Goal: Information Seeking & Learning: Find contact information

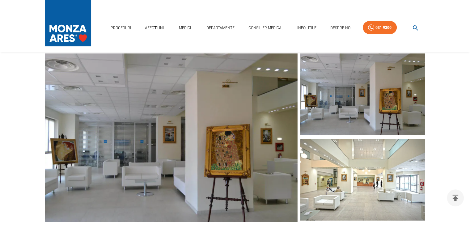
scroll to position [185, 0]
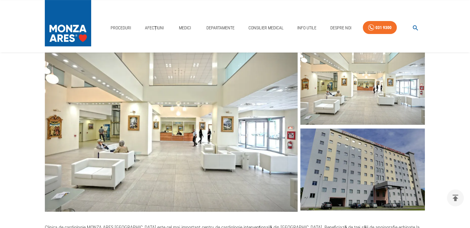
click at [354, 155] on img at bounding box center [362, 169] width 124 height 82
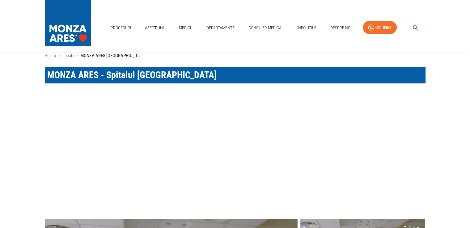
scroll to position [0, 0]
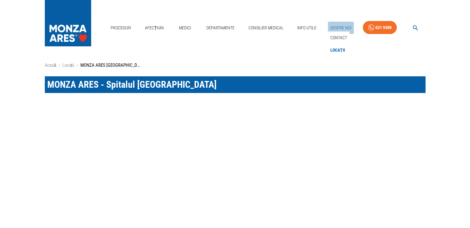
click at [334, 26] on link "Despre Noi" at bounding box center [341, 28] width 26 height 13
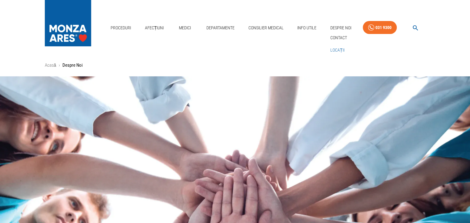
click at [337, 48] on link "Locații" at bounding box center [337, 50] width 17 height 10
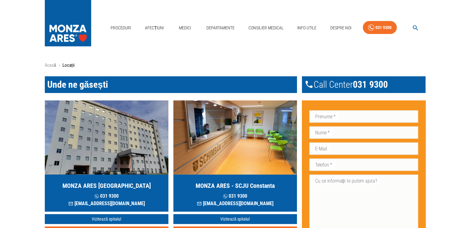
click at [136, 139] on img "button" at bounding box center [107, 137] width 124 height 74
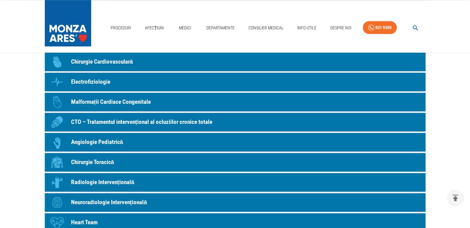
scroll to position [587, 0]
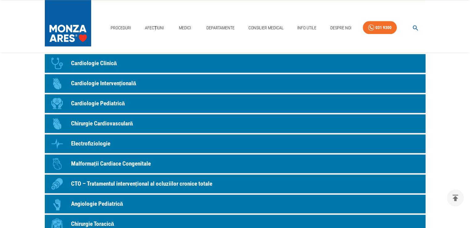
click at [98, 121] on p "Chirurgie Cardiovasculară" at bounding box center [102, 123] width 62 height 9
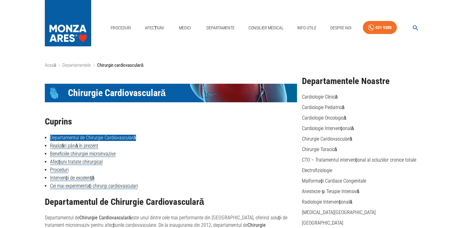
click at [84, 136] on link "Departamentul de Chirurgie Cardiovasculară" at bounding box center [93, 138] width 86 height 6
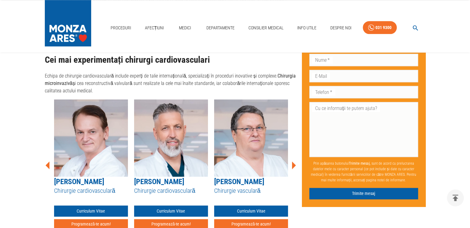
scroll to position [666, 0]
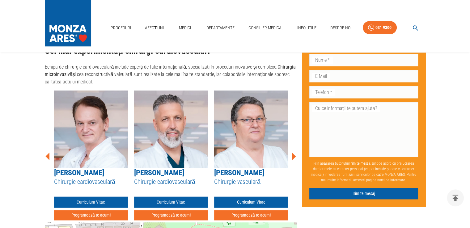
click at [295, 152] on icon at bounding box center [293, 156] width 19 height 19
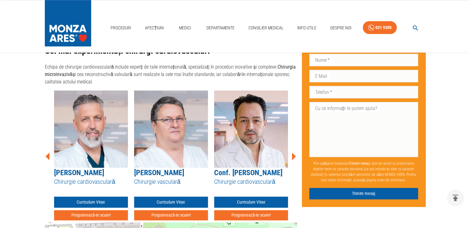
click at [48, 151] on icon at bounding box center [48, 156] width 19 height 19
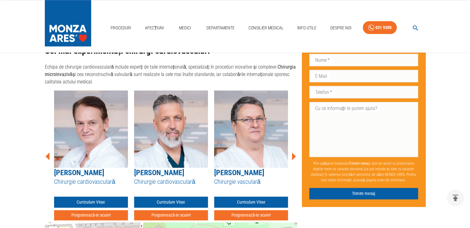
click at [294, 153] on icon at bounding box center [294, 157] width 4 height 8
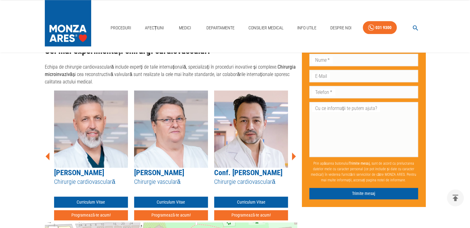
click at [295, 153] on icon at bounding box center [294, 157] width 4 height 8
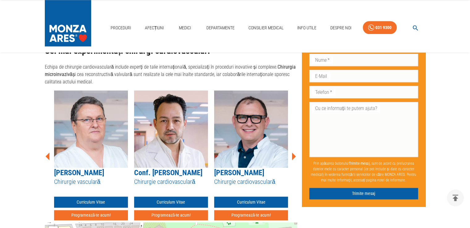
click at [295, 153] on icon at bounding box center [294, 157] width 4 height 8
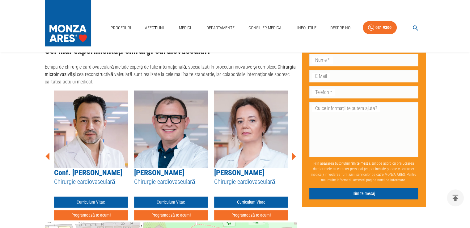
click at [295, 153] on icon at bounding box center [294, 157] width 4 height 8
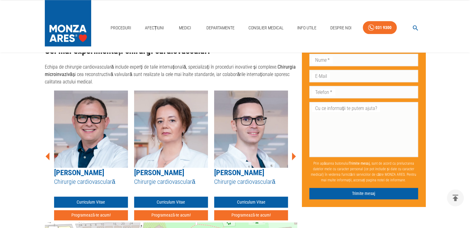
click at [295, 153] on icon at bounding box center [294, 157] width 4 height 8
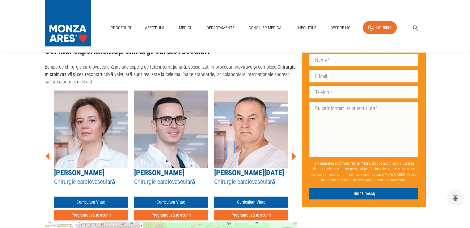
click at [295, 153] on icon at bounding box center [294, 157] width 4 height 8
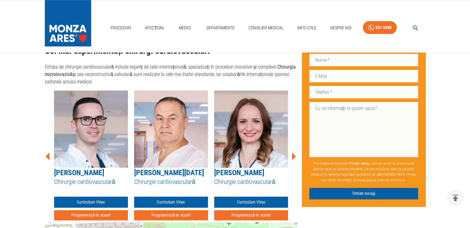
click at [295, 153] on icon at bounding box center [294, 157] width 4 height 8
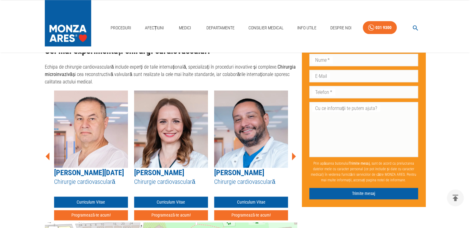
click at [295, 153] on icon at bounding box center [294, 157] width 4 height 8
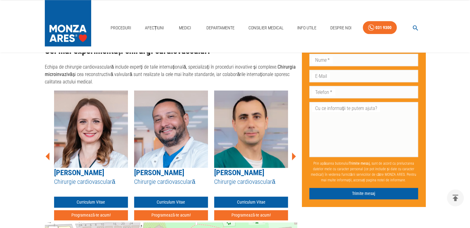
click at [295, 153] on icon at bounding box center [294, 157] width 4 height 8
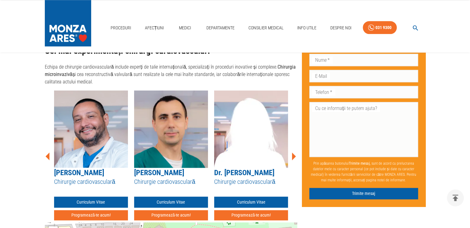
click at [295, 153] on icon at bounding box center [294, 157] width 4 height 8
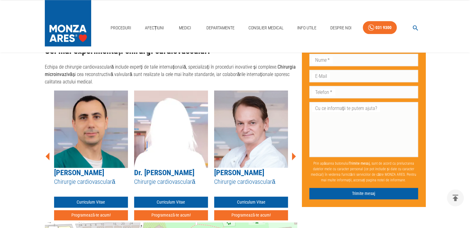
click at [295, 153] on icon at bounding box center [294, 157] width 4 height 8
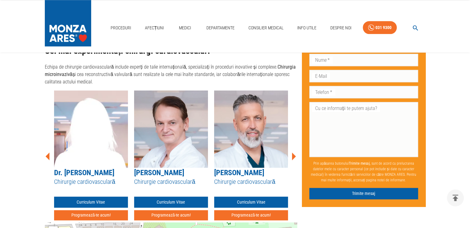
click at [295, 153] on icon at bounding box center [294, 157] width 4 height 8
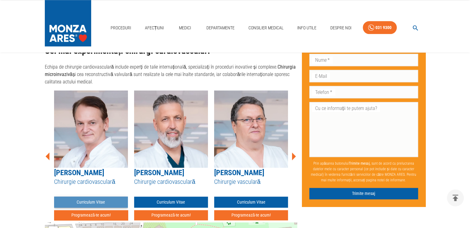
click at [101, 196] on link "Curriculum Vitae" at bounding box center [91, 201] width 74 height 11
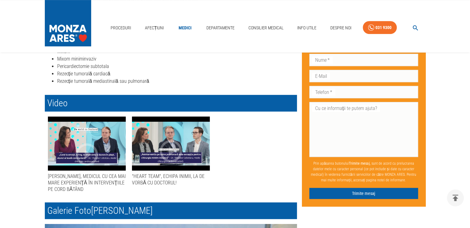
scroll to position [347, 0]
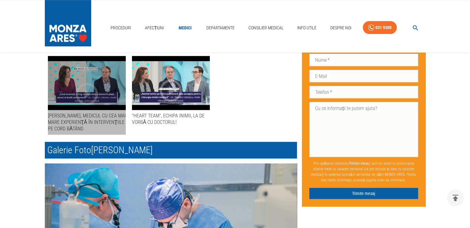
click at [98, 90] on icon "button" at bounding box center [86, 94] width 27 height 27
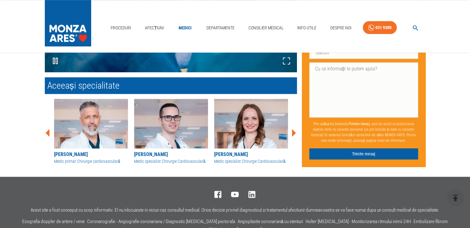
scroll to position [618, 0]
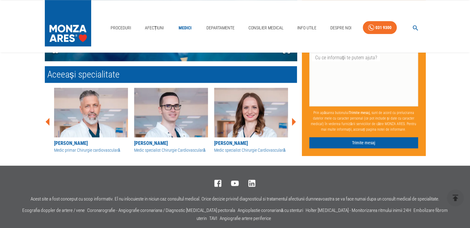
click at [294, 121] on icon at bounding box center [294, 122] width 4 height 8
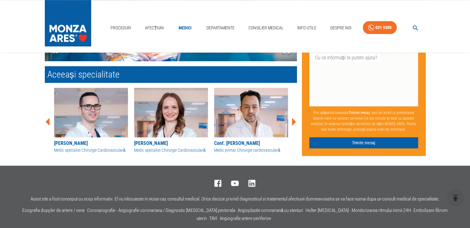
click at [48, 119] on icon at bounding box center [47, 122] width 4 height 8
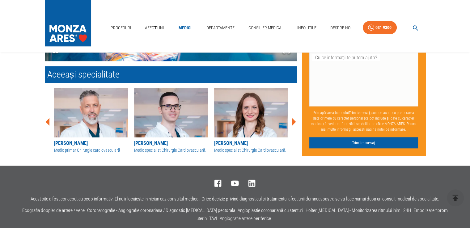
click at [48, 119] on icon at bounding box center [47, 122] width 4 height 8
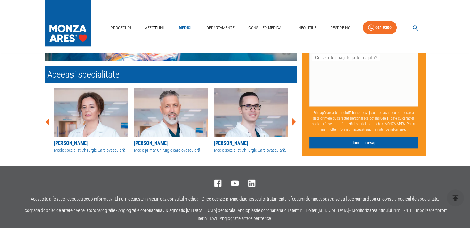
click at [48, 119] on icon at bounding box center [47, 122] width 4 height 8
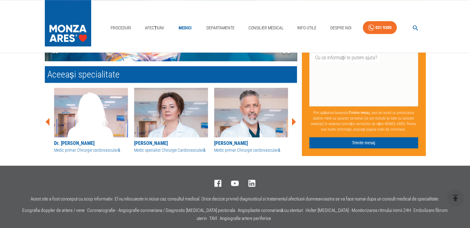
click at [295, 119] on icon at bounding box center [293, 121] width 19 height 19
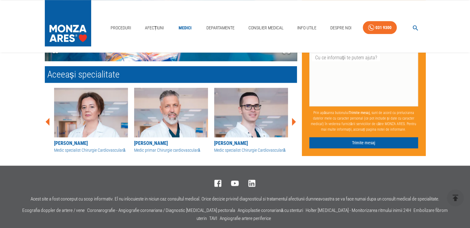
click at [295, 119] on icon at bounding box center [293, 121] width 19 height 19
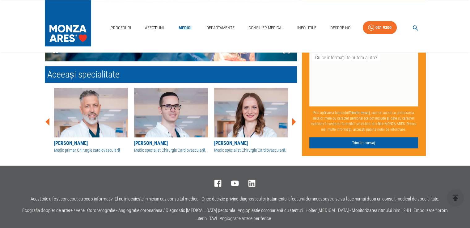
click at [293, 119] on icon at bounding box center [294, 122] width 4 height 8
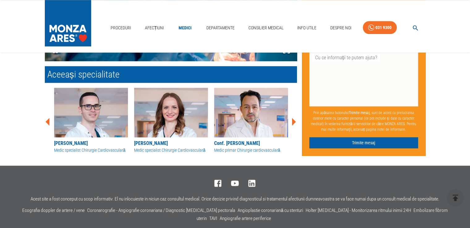
click at [294, 119] on icon at bounding box center [294, 122] width 4 height 8
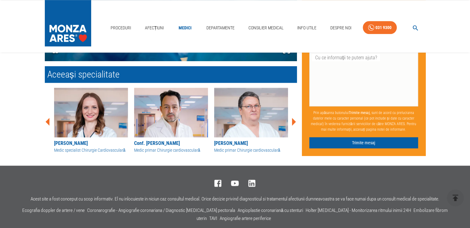
click at [293, 120] on icon at bounding box center [294, 122] width 4 height 8
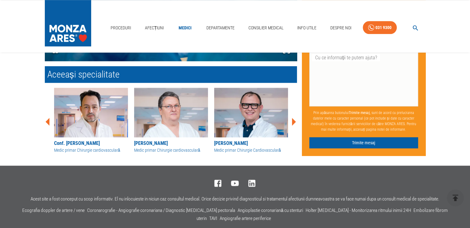
click at [293, 120] on icon at bounding box center [294, 122] width 4 height 8
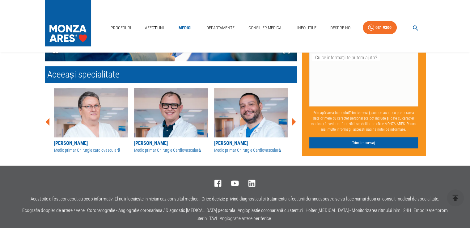
click at [293, 120] on icon at bounding box center [294, 122] width 4 height 8
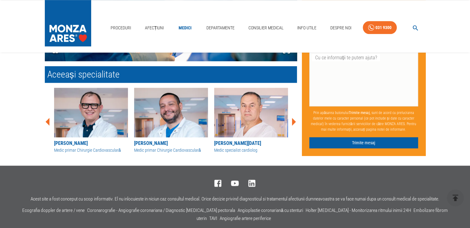
click at [47, 119] on icon at bounding box center [48, 121] width 19 height 19
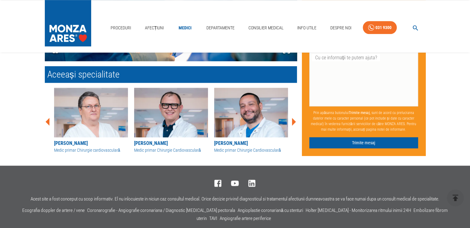
click at [47, 119] on icon at bounding box center [48, 121] width 19 height 19
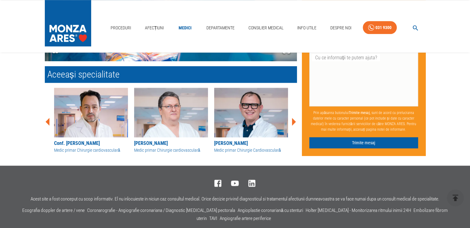
click at [294, 120] on icon at bounding box center [294, 122] width 4 height 8
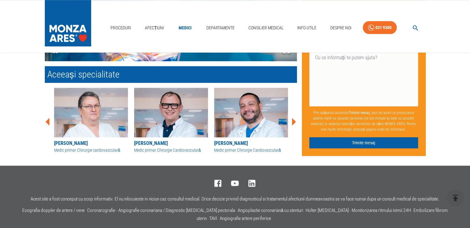
click at [294, 121] on icon at bounding box center [294, 122] width 4 height 8
click at [294, 122] on icon at bounding box center [294, 122] width 4 height 8
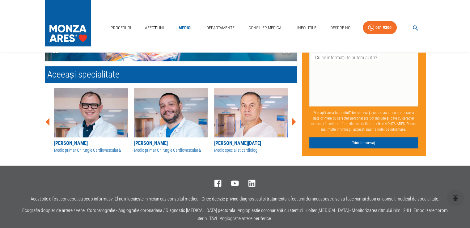
click at [294, 122] on icon at bounding box center [294, 122] width 4 height 8
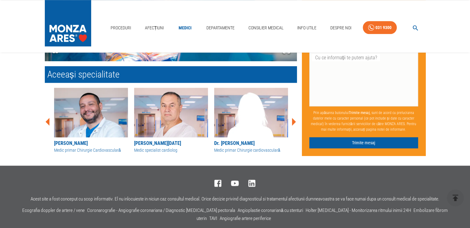
click at [294, 122] on icon at bounding box center [294, 122] width 4 height 8
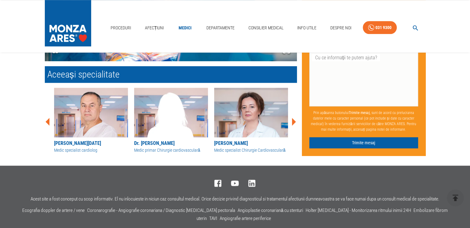
click at [294, 122] on icon at bounding box center [294, 122] width 4 height 8
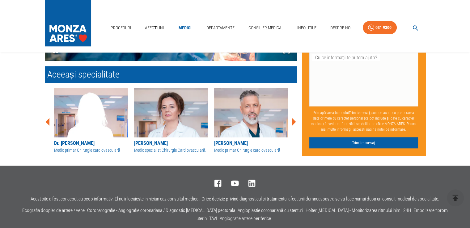
click at [294, 122] on icon at bounding box center [294, 122] width 4 height 8
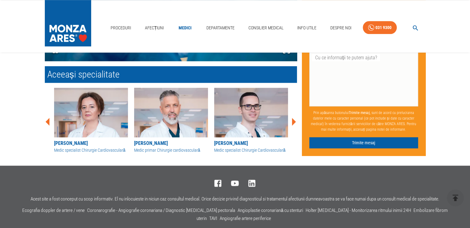
click at [294, 122] on icon at bounding box center [294, 122] width 4 height 8
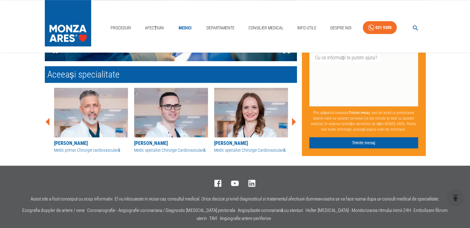
click at [294, 122] on icon at bounding box center [294, 122] width 4 height 8
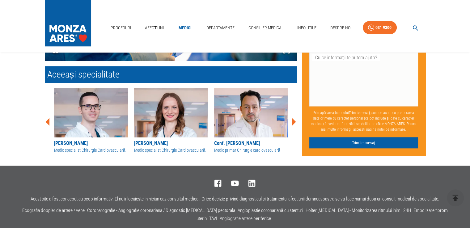
click at [294, 122] on icon at bounding box center [294, 122] width 4 height 8
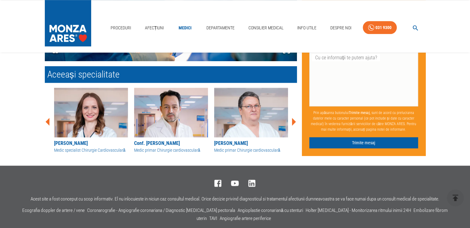
click at [294, 122] on icon at bounding box center [294, 122] width 4 height 8
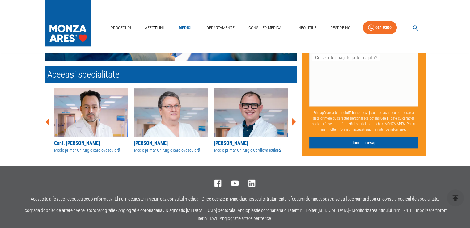
click at [294, 122] on icon at bounding box center [294, 122] width 4 height 8
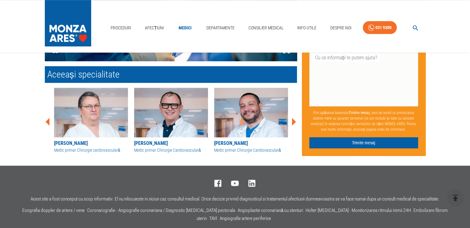
click at [294, 122] on icon at bounding box center [294, 122] width 4 height 8
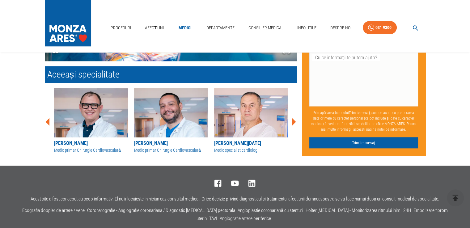
click at [294, 122] on icon at bounding box center [294, 122] width 4 height 8
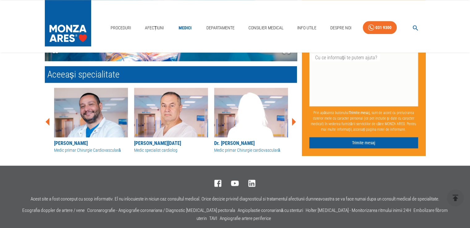
click at [294, 122] on icon at bounding box center [294, 122] width 4 height 8
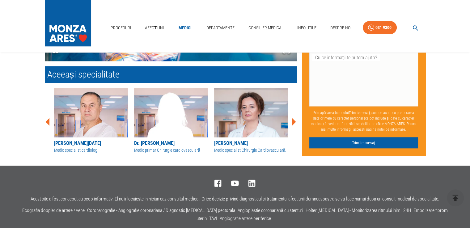
click at [294, 122] on icon at bounding box center [294, 122] width 4 height 8
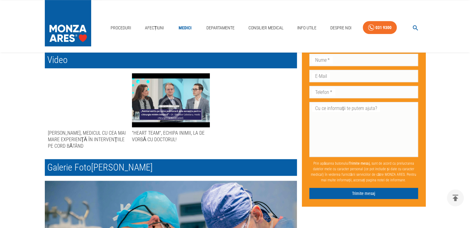
scroll to position [340, 0]
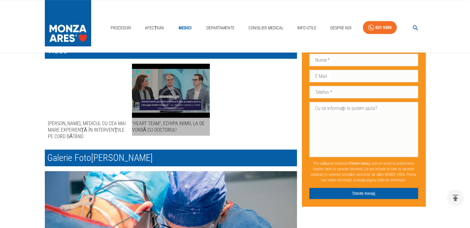
click at [168, 83] on div "button" at bounding box center [171, 91] width 78 height 54
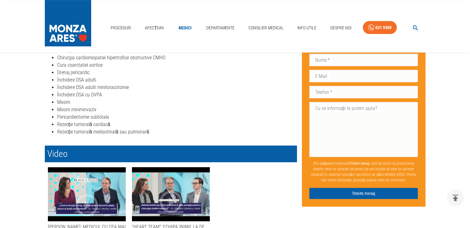
scroll to position [216, 0]
